Goal: Subscribe to service/newsletter

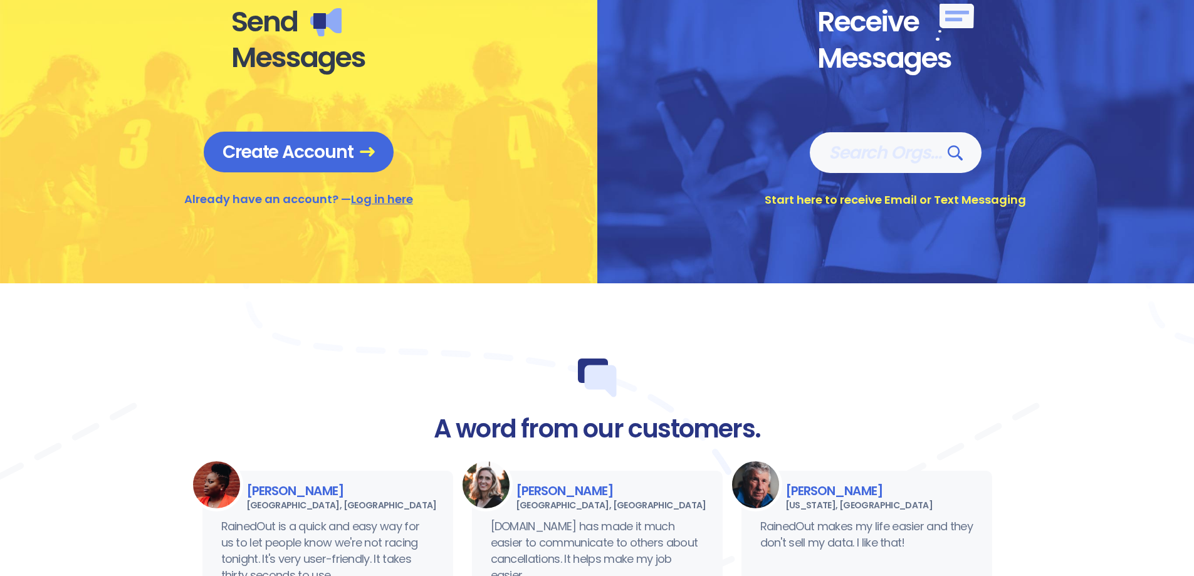
scroll to position [564, 0]
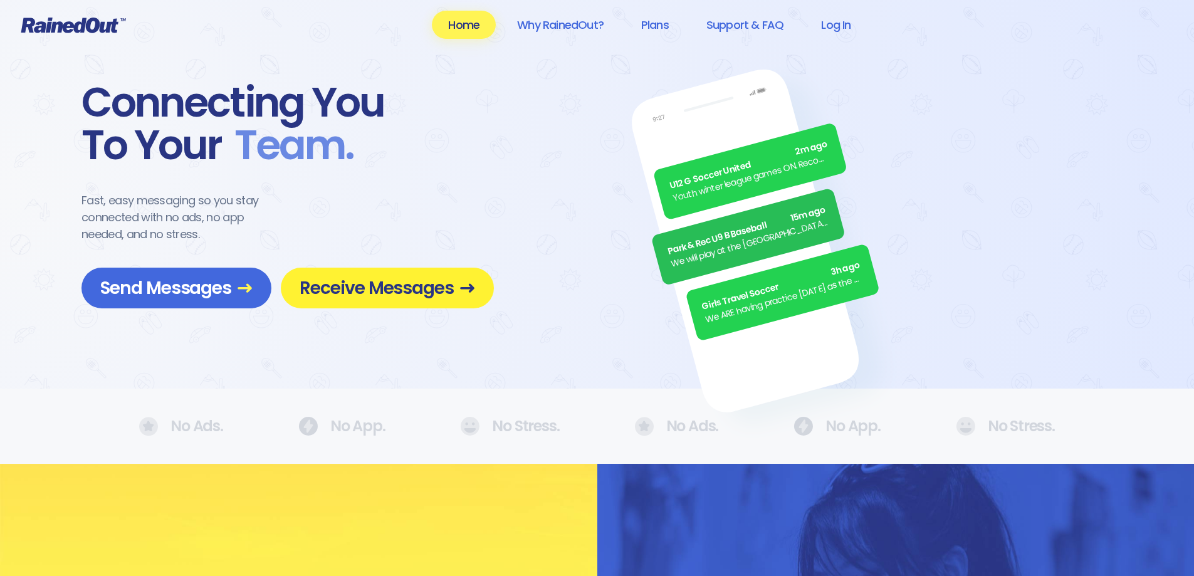
click at [396, 289] on span "Receive Messages" at bounding box center [387, 288] width 175 height 22
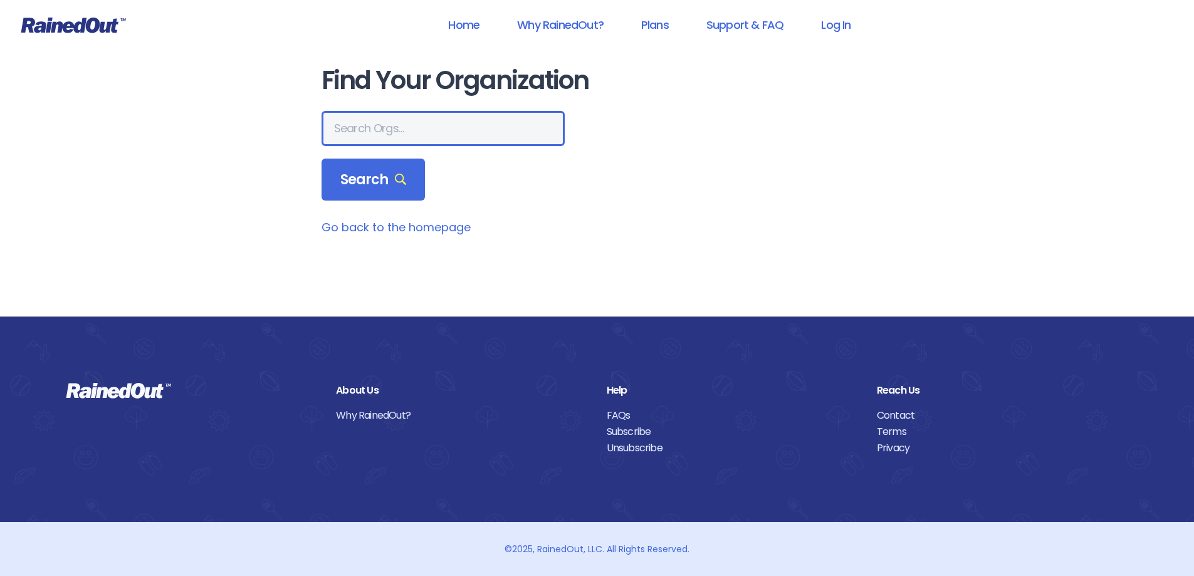
click at [424, 127] on input "text" at bounding box center [442, 128] width 243 height 35
type input "the heights"
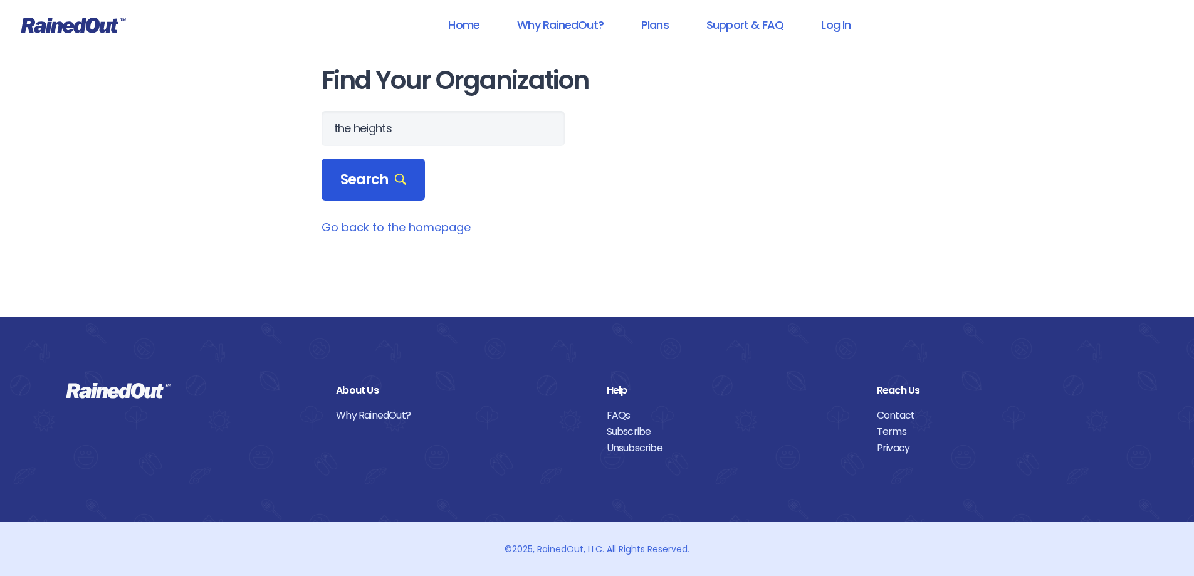
click at [389, 187] on span "Search" at bounding box center [373, 180] width 66 height 18
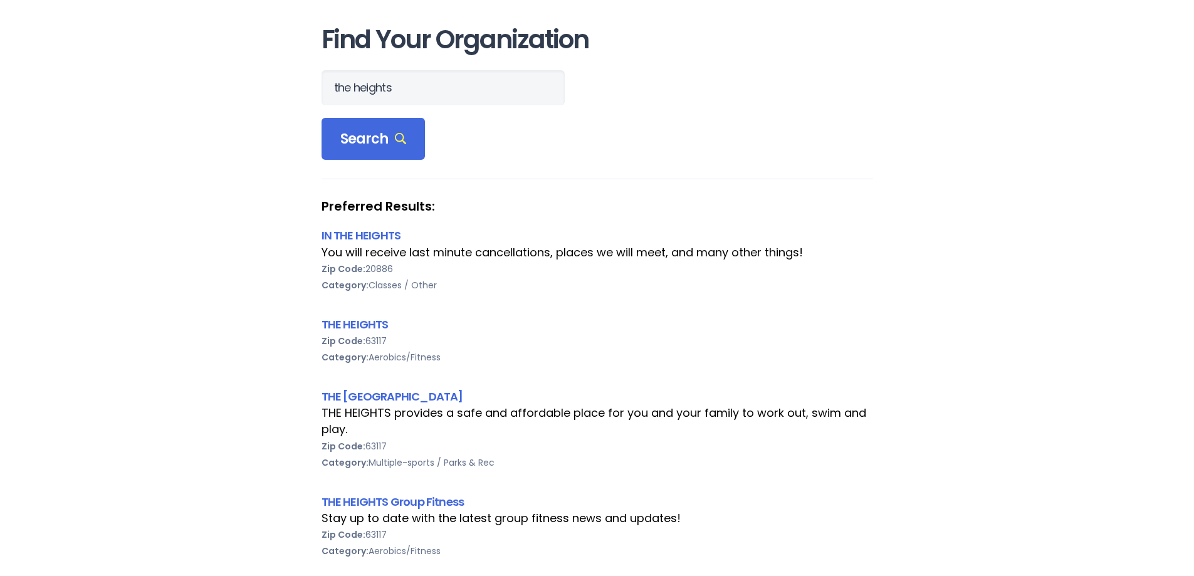
scroll to position [63, 0]
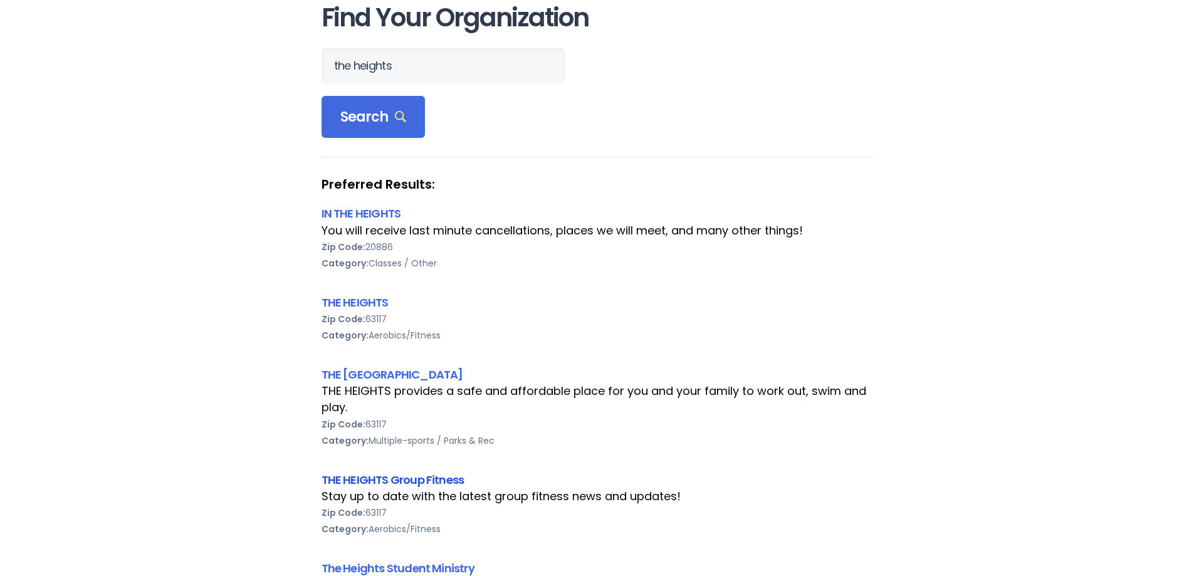
click at [432, 479] on link "THE HEIGHTS Group Fitness" at bounding box center [392, 480] width 143 height 16
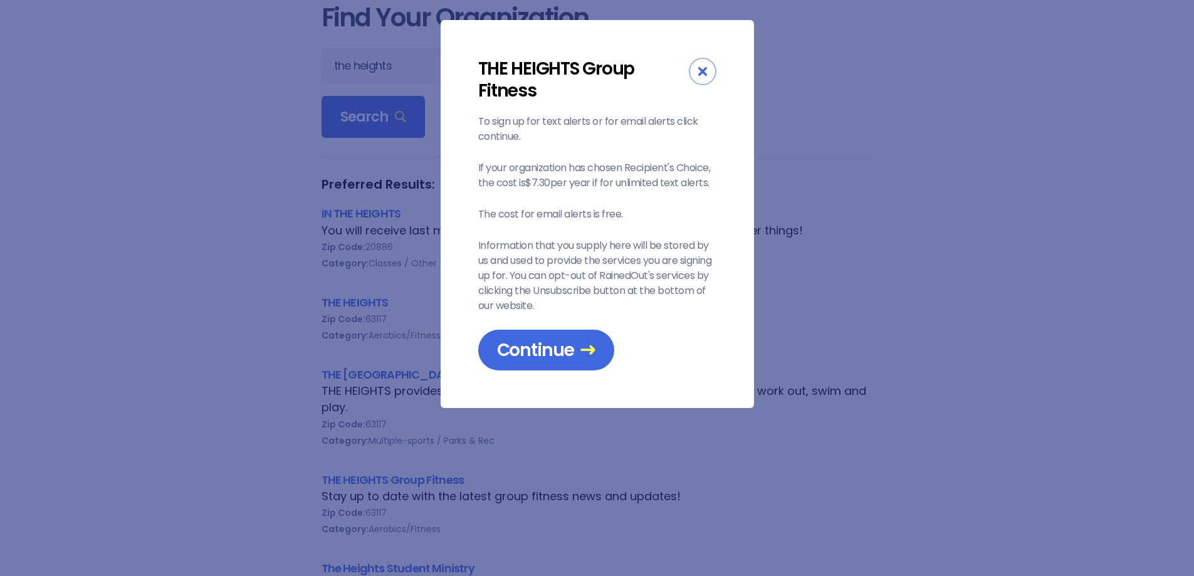
click at [589, 171] on p "If your organization has chosen Recipient's Choice, the cost is $7.30 per year …" at bounding box center [597, 175] width 238 height 30
drag, startPoint x: 589, startPoint y: 171, endPoint x: 600, endPoint y: 220, distance: 50.0
click at [600, 220] on div "To sign up for text alerts or for email alerts click continue. If your organiza…" at bounding box center [597, 242] width 238 height 256
click at [597, 242] on p "Information that you supply here will be stored by us and used to provide the s…" at bounding box center [597, 275] width 238 height 75
click at [561, 355] on span "Continue" at bounding box center [546, 350] width 98 height 22
